Goal: Book appointment/travel/reservation

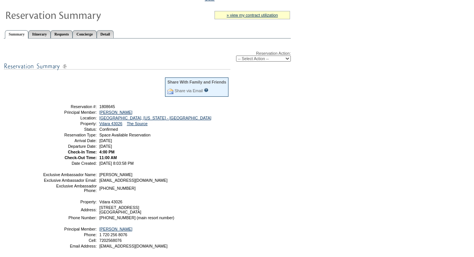
scroll to position [34, 0]
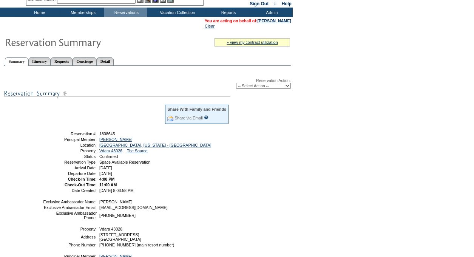
click at [256, 87] on select "-- Select Action -- Modify Reservation Dates Modify Reservation Cost Modify Occ…" at bounding box center [263, 86] width 55 height 6
select select "ChangeOccupancy"
click at [236, 84] on select "-- Select Action -- Modify Reservation Dates Modify Reservation Cost Modify Occ…" at bounding box center [263, 86] width 55 height 6
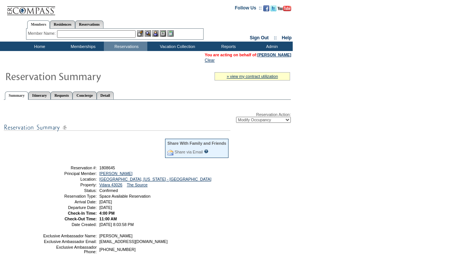
scroll to position [34, 0]
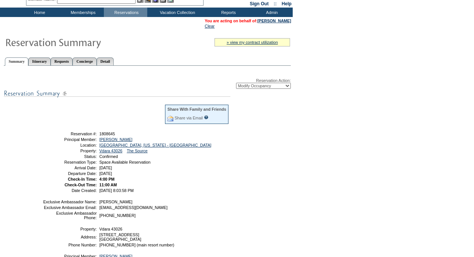
click at [278, 86] on select "-- Select Action -- Modify Reservation Dates Modify Reservation Cost Modify Occ…" at bounding box center [263, 86] width 55 height 6
select select "ChangeDates"
click at [236, 84] on select "-- Select Action -- Modify Reservation Dates Modify Reservation Cost Modify Occ…" at bounding box center [263, 86] width 55 height 6
